Goal: Task Accomplishment & Management: Manage account settings

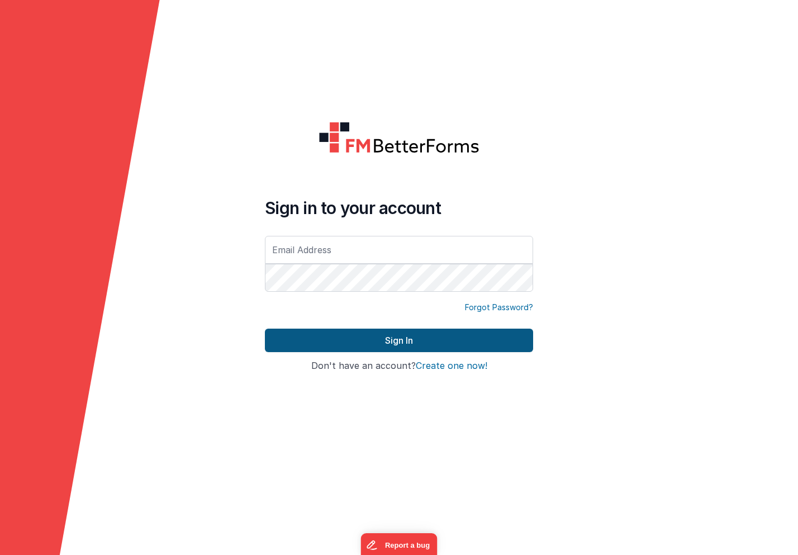
type input "[EMAIL_ADDRESS][DOMAIN_NAME]"
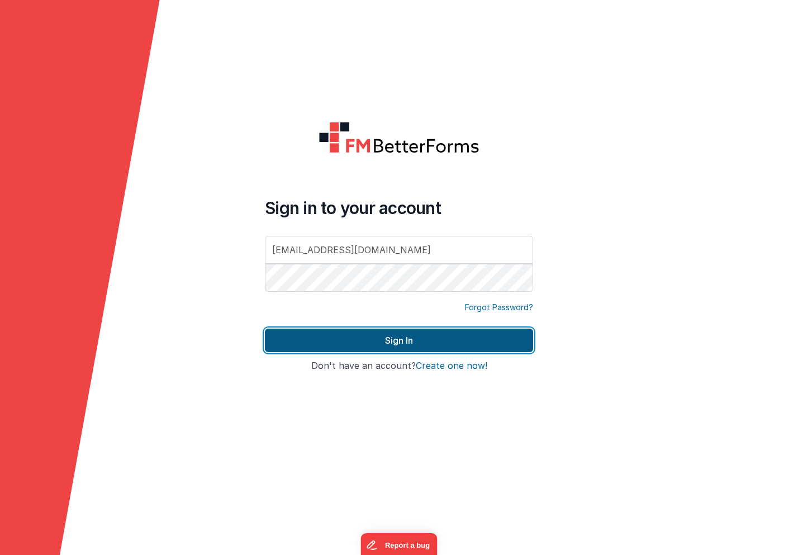
click at [363, 342] on button "Sign In" at bounding box center [399, 340] width 268 height 23
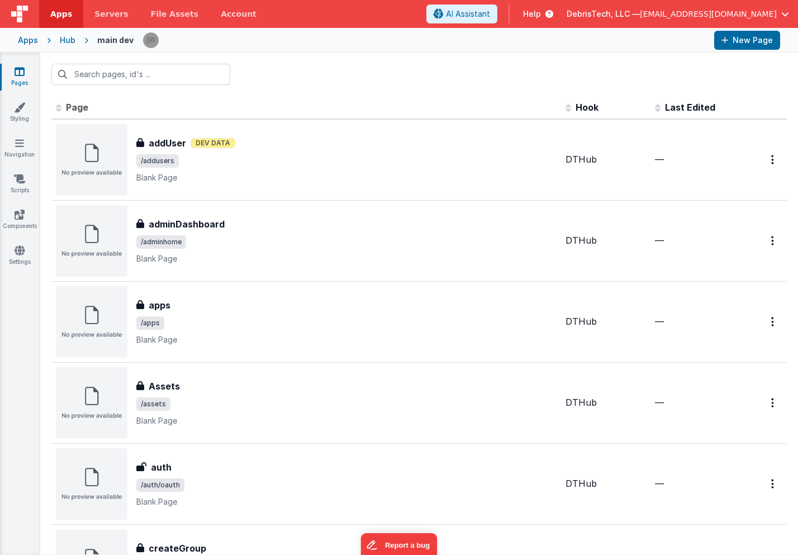
click at [541, 10] on span "Help" at bounding box center [532, 13] width 18 height 11
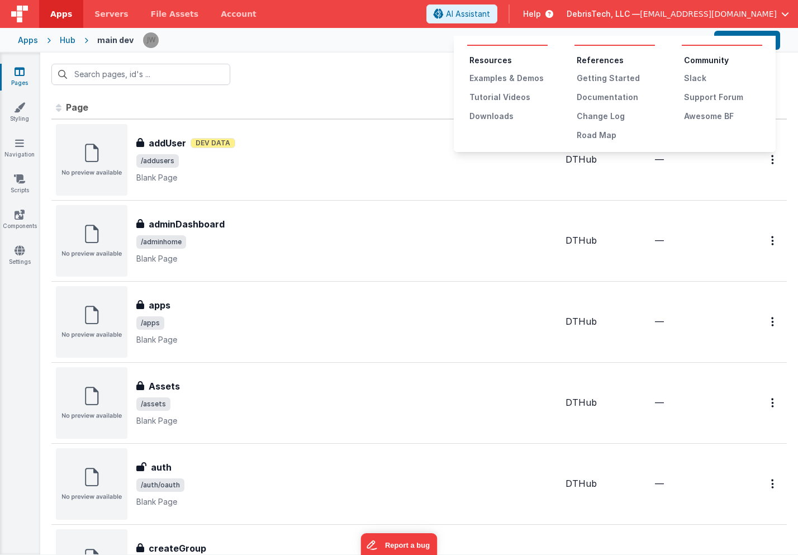
click at [640, 16] on button at bounding box center [399, 277] width 798 height 555
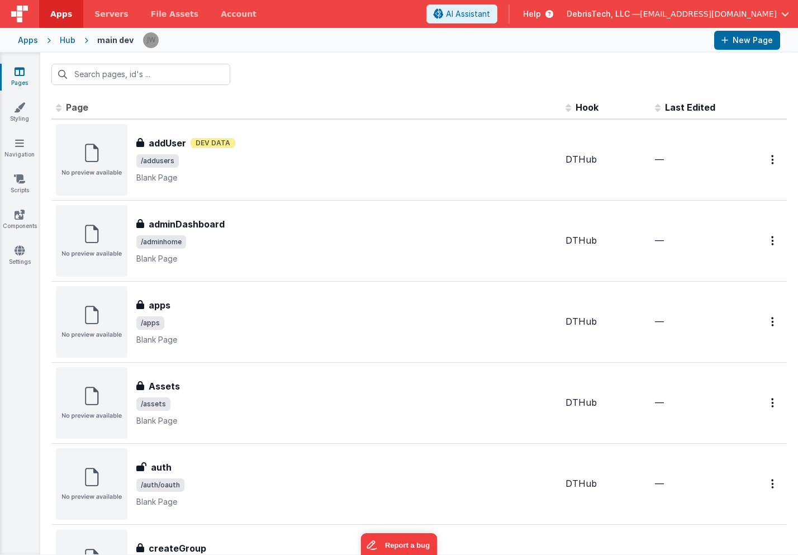
click at [640, 12] on span "DebrisTech, LLC —" at bounding box center [603, 13] width 73 height 11
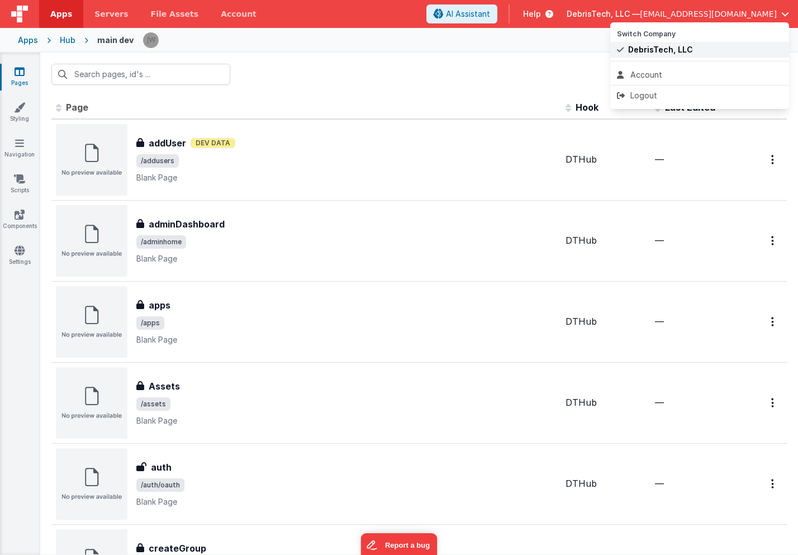
click at [640, 51] on span "DebrisTech, LLC" at bounding box center [660, 49] width 65 height 11
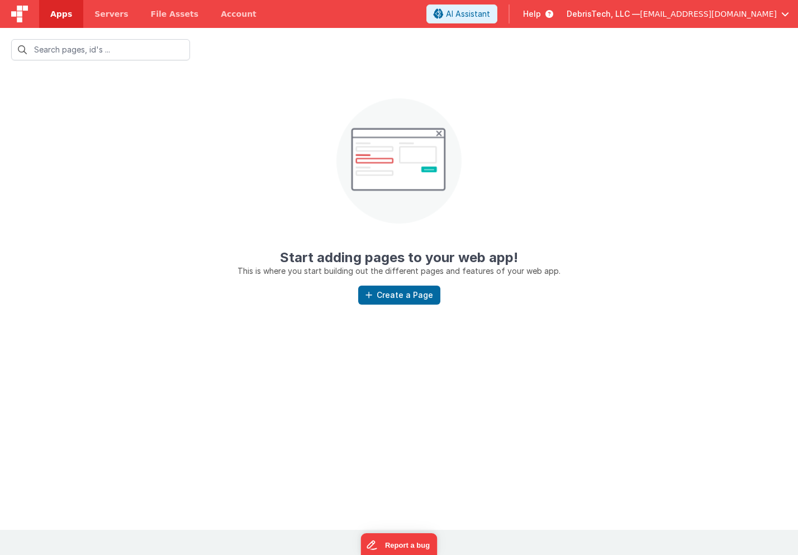
click at [632, 16] on span "DebrisTech, LLC —" at bounding box center [603, 13] width 73 height 11
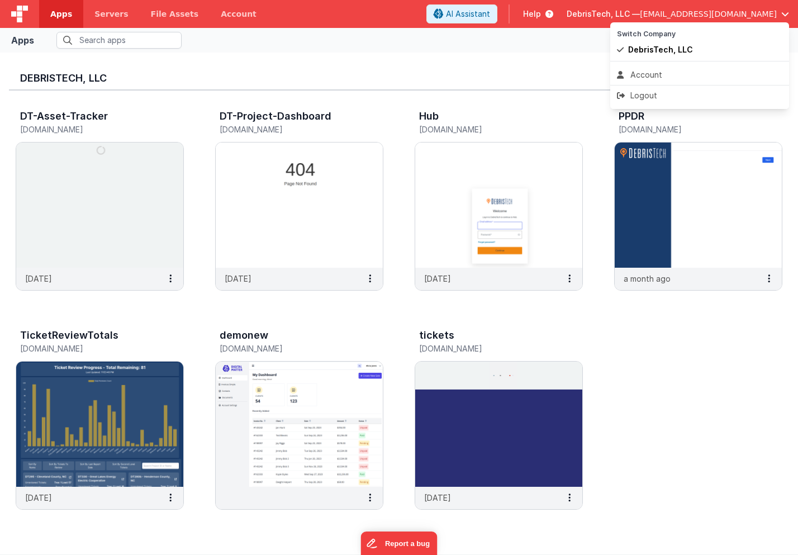
click at [210, 7] on button at bounding box center [399, 277] width 798 height 555
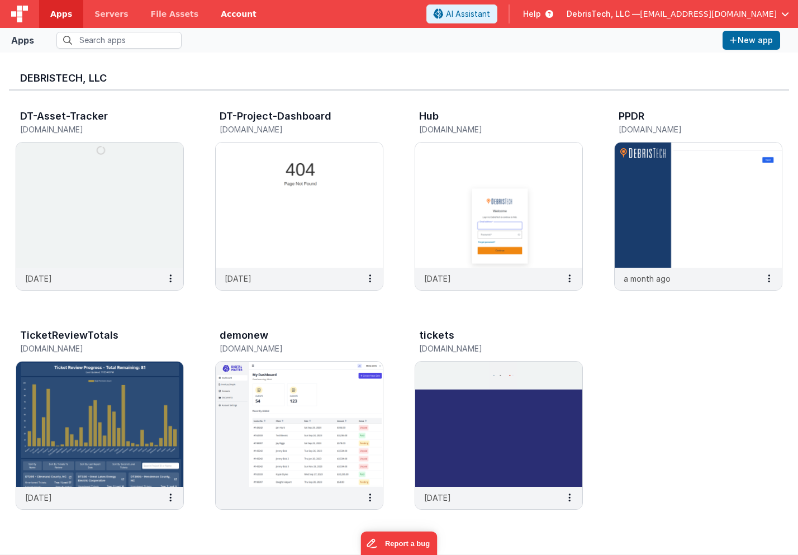
click at [230, 13] on link "Account" at bounding box center [239, 14] width 58 height 28
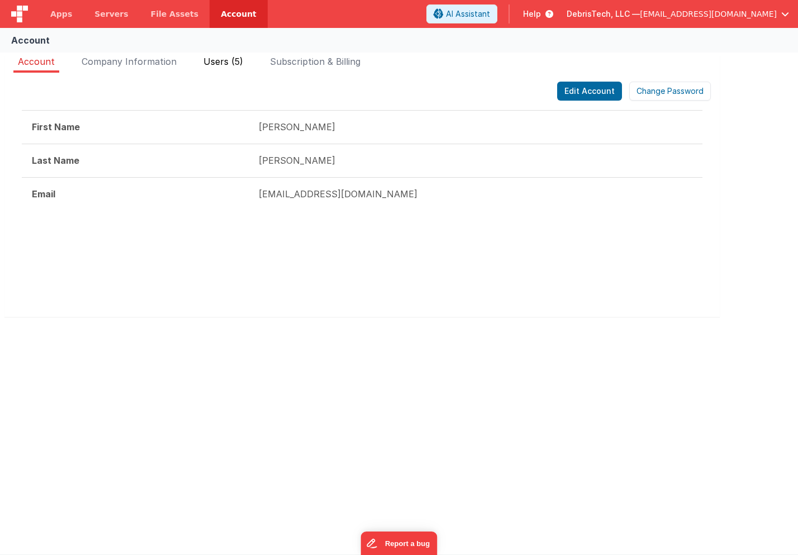
click at [223, 67] on li "Users (5)" at bounding box center [223, 64] width 49 height 18
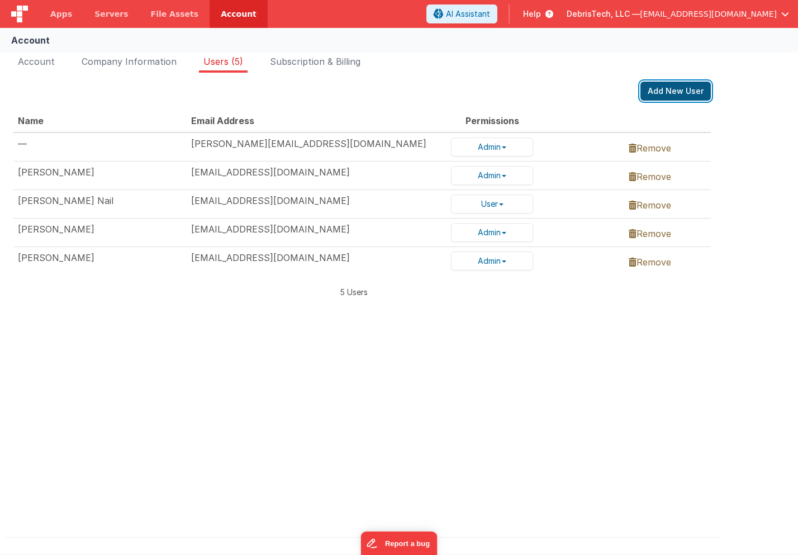
click at [689, 100] on button "Add New User" at bounding box center [676, 91] width 70 height 19
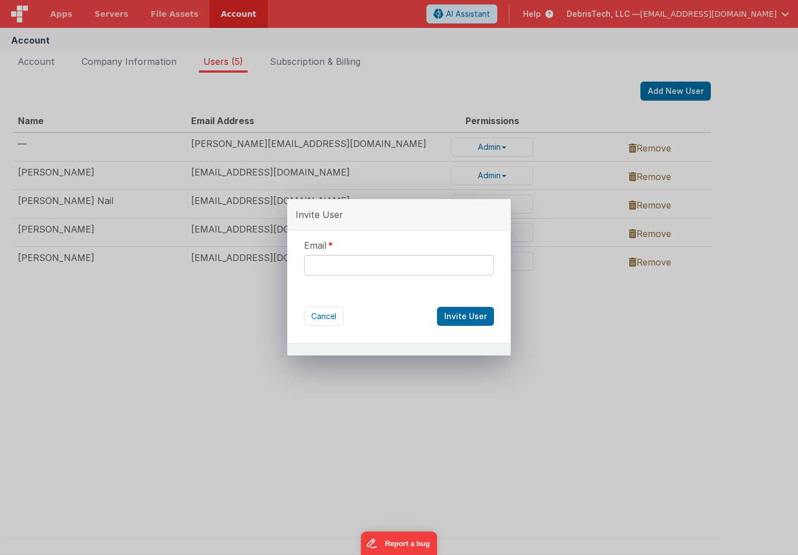
click at [334, 276] on div "Email Cancel Invite User" at bounding box center [399, 286] width 224 height 113
click at [335, 256] on input "text" at bounding box center [399, 265] width 190 height 21
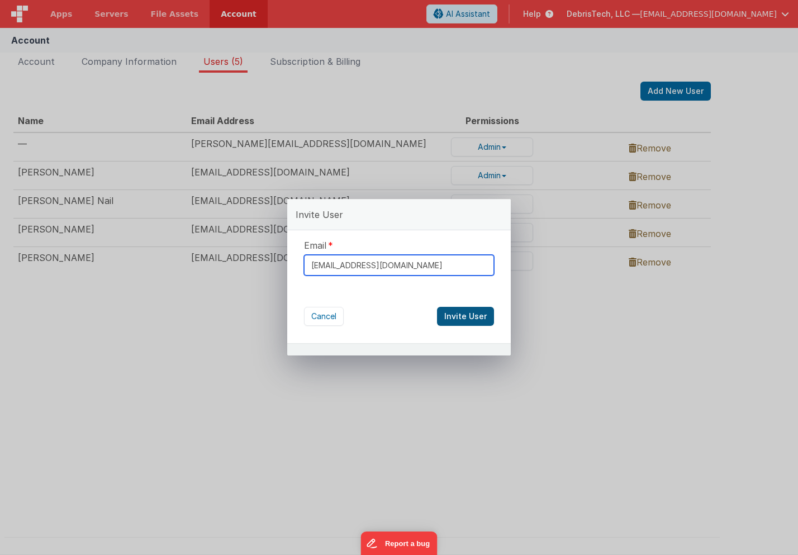
type input "[EMAIL_ADDRESS][DOMAIN_NAME]"
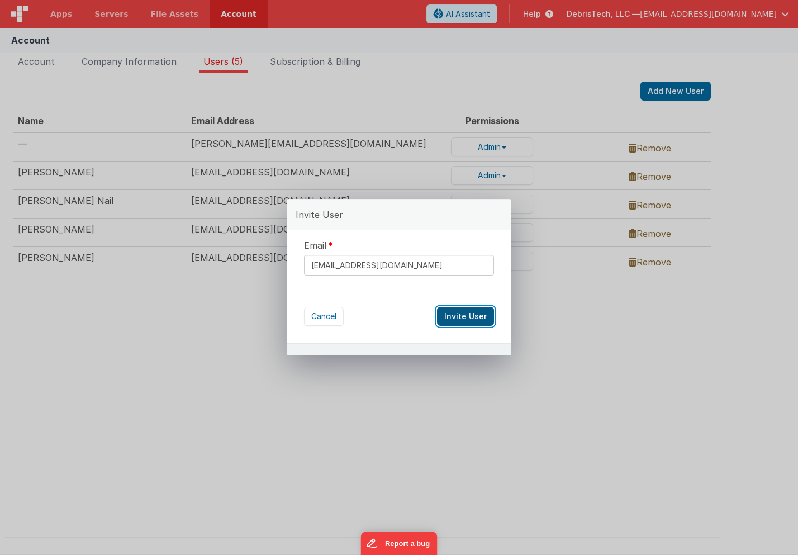
click at [460, 314] on button "Invite User" at bounding box center [465, 316] width 57 height 19
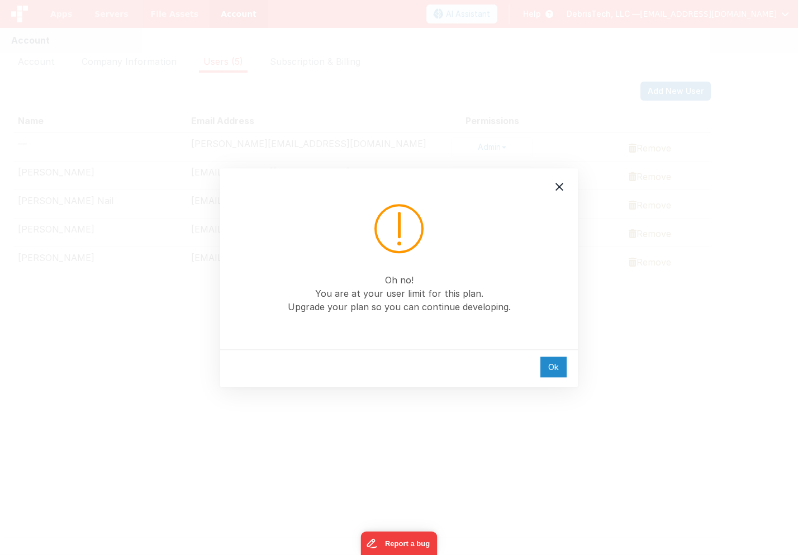
click at [554, 373] on div "Ok" at bounding box center [554, 367] width 26 height 21
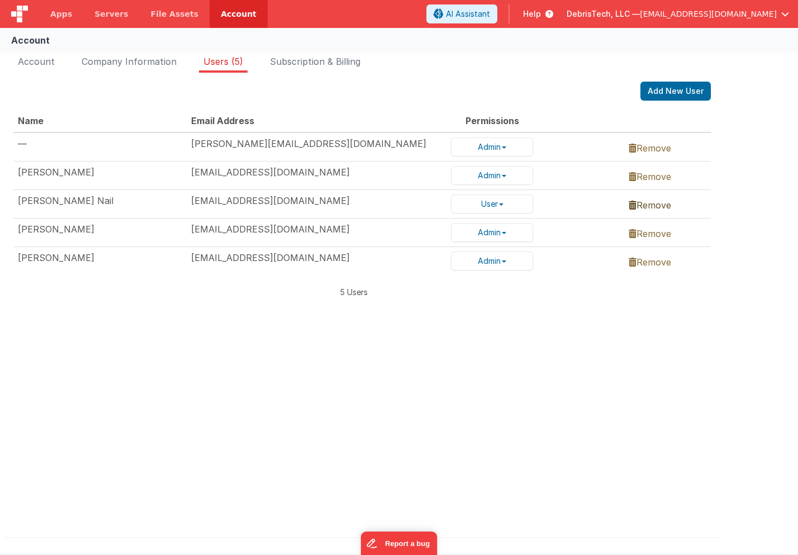
click at [647, 202] on link "Remove" at bounding box center [650, 205] width 42 height 11
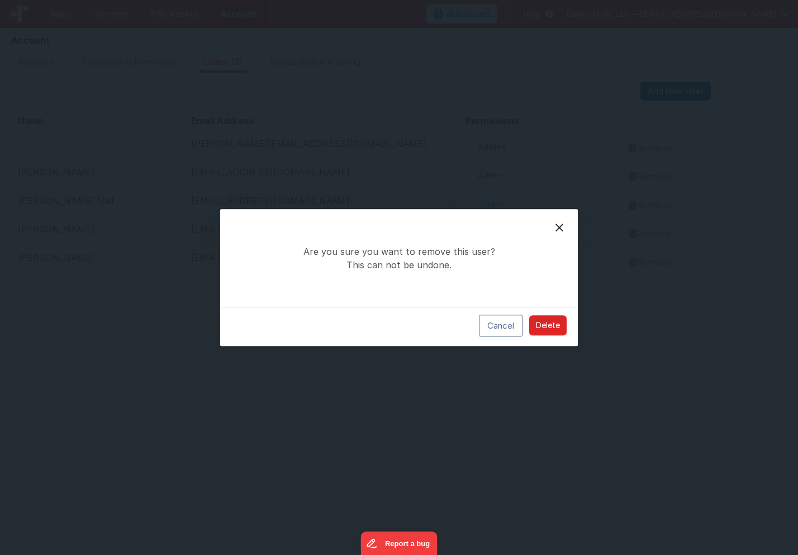
click at [540, 319] on button "Delete" at bounding box center [547, 326] width 37 height 20
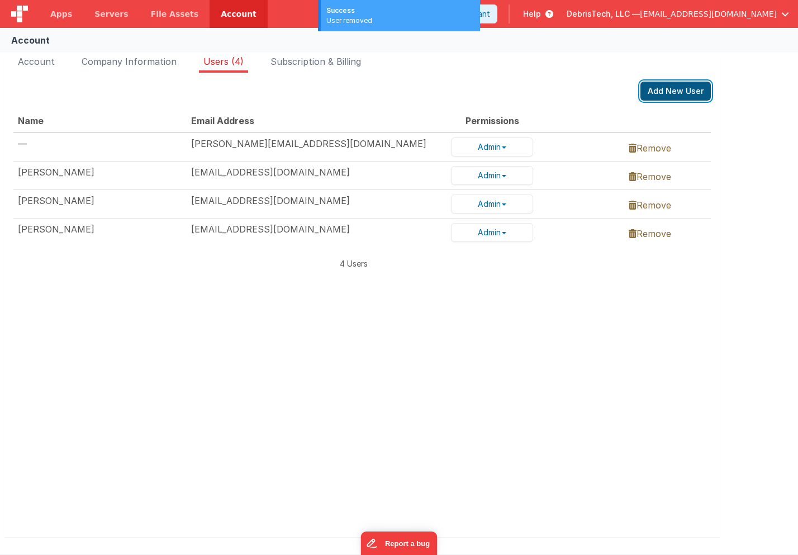
click at [679, 93] on button "Add New User" at bounding box center [676, 91] width 70 height 19
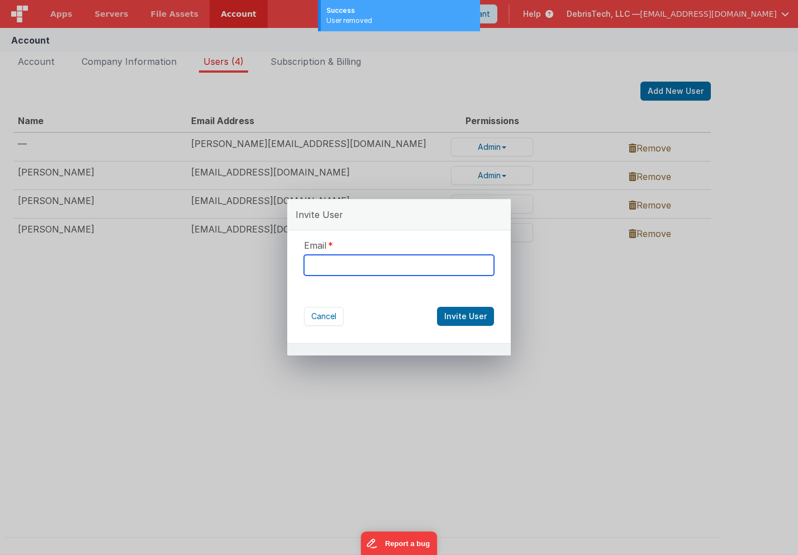
click at [423, 269] on input "text" at bounding box center [399, 265] width 190 height 21
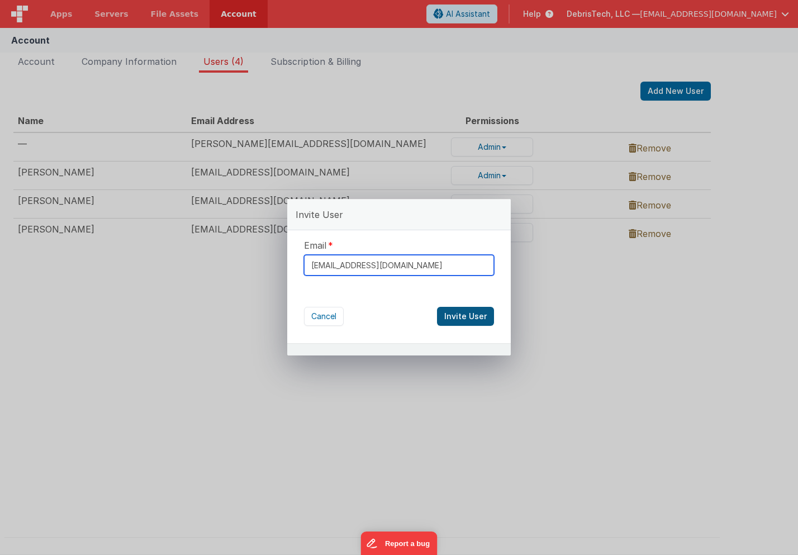
type input "[EMAIL_ADDRESS][DOMAIN_NAME]"
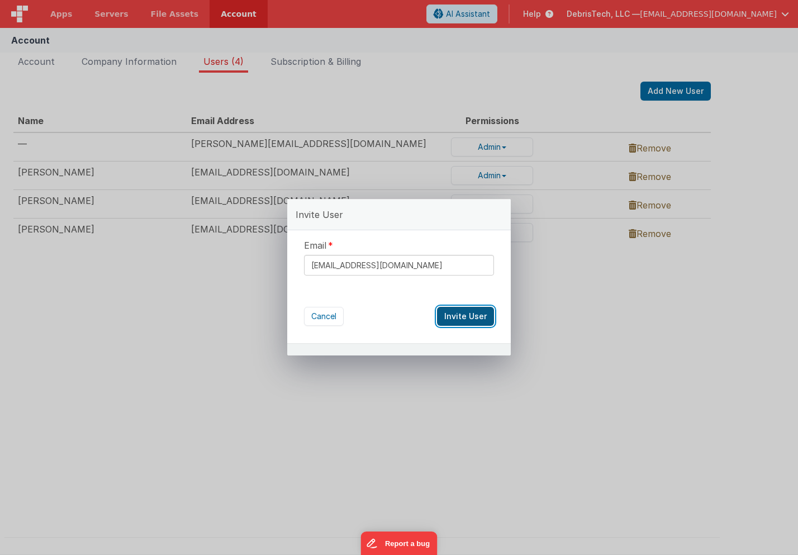
click at [473, 318] on button "Invite User" at bounding box center [465, 316] width 57 height 19
